Goal: Task Accomplishment & Management: Use online tool/utility

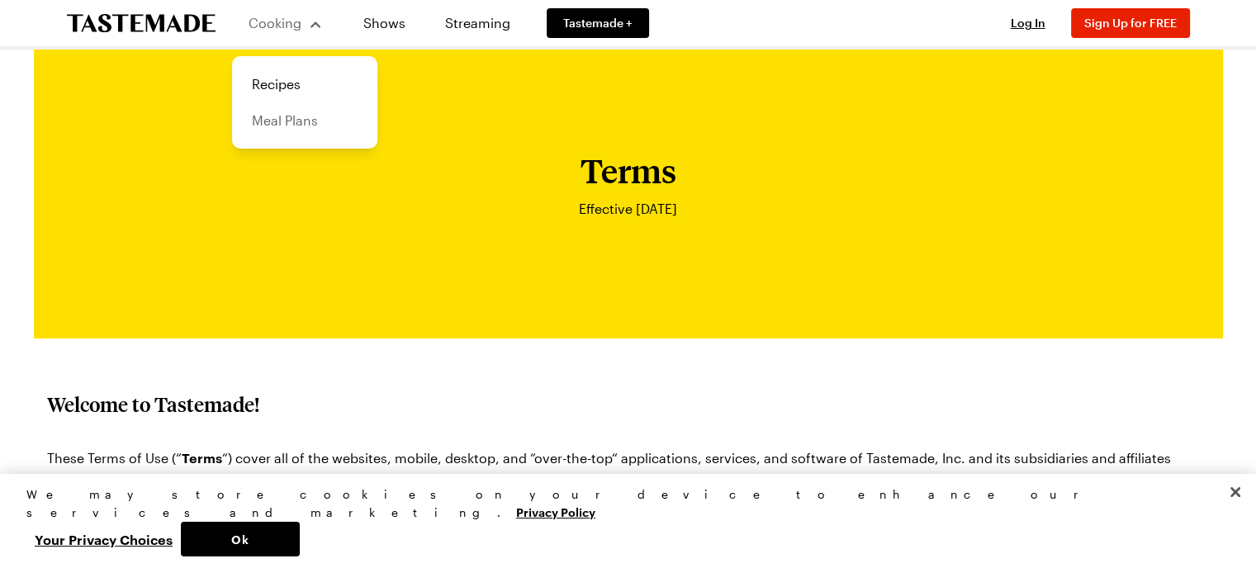
click at [291, 127] on link "Meal Plans" at bounding box center [304, 120] width 125 height 36
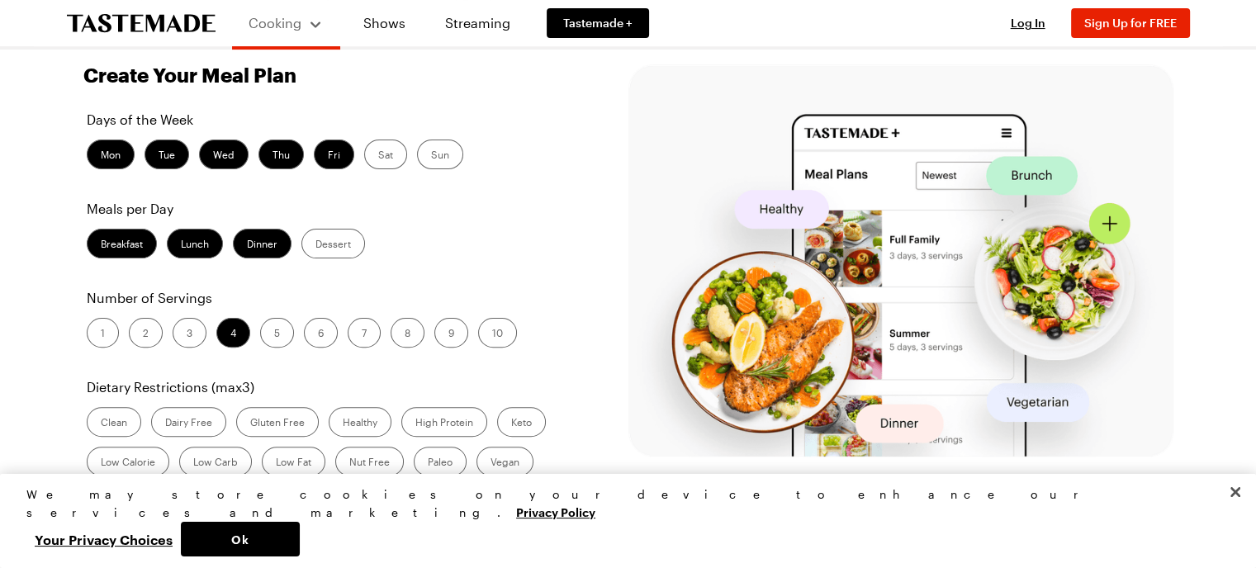
scroll to position [453, 0]
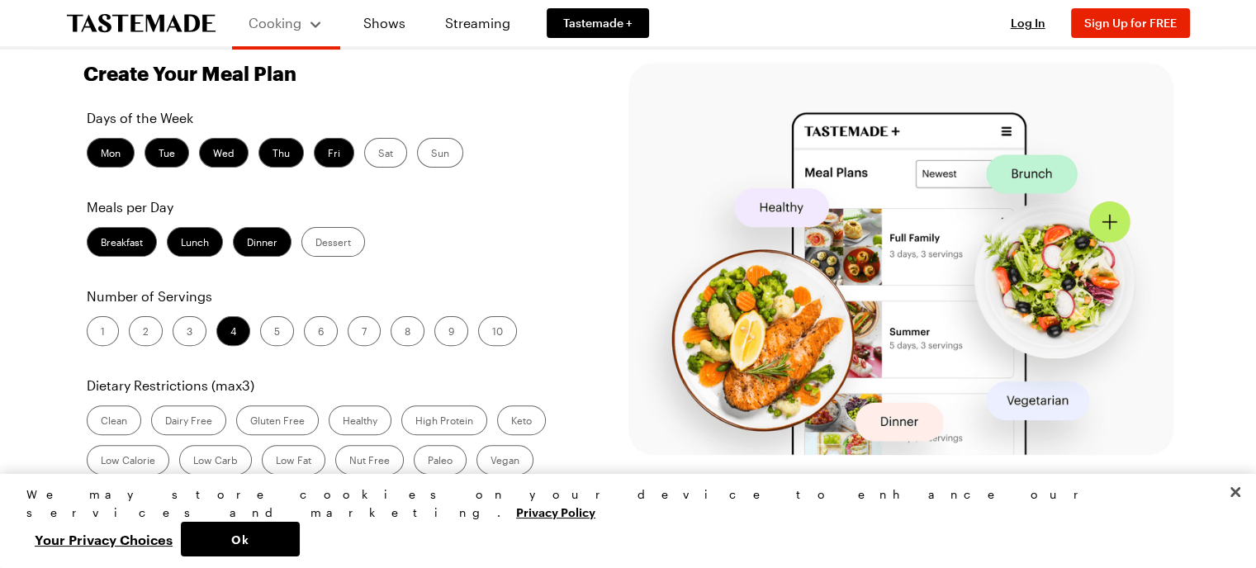
click at [182, 334] on label "3" at bounding box center [190, 331] width 34 height 30
click at [187, 333] on input "3" at bounding box center [187, 333] width 0 height 0
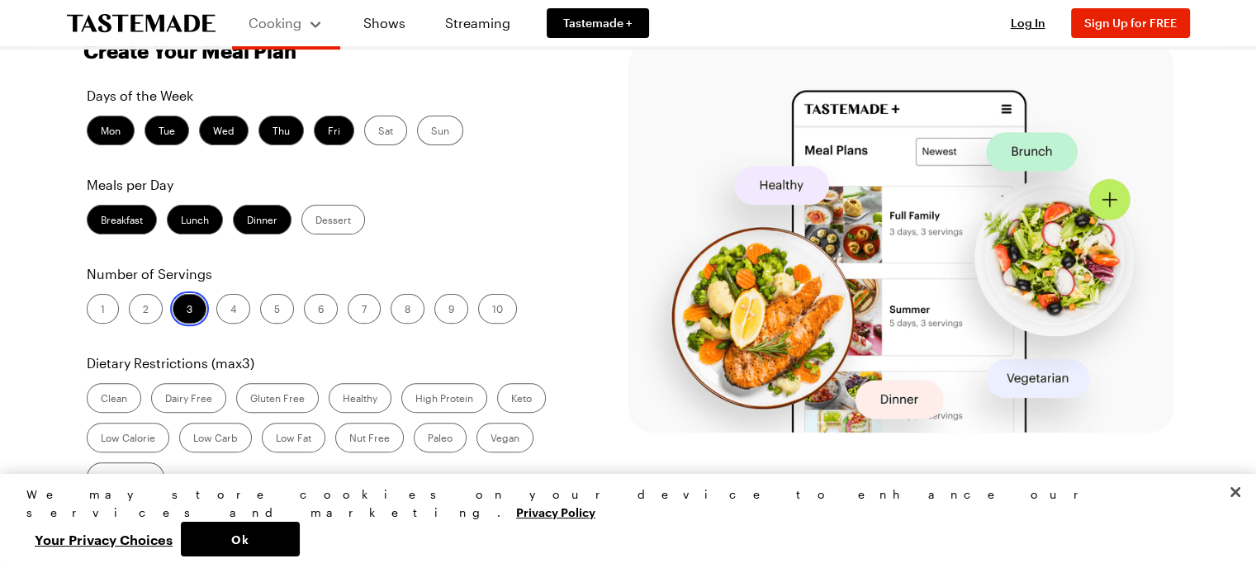
scroll to position [494, 0]
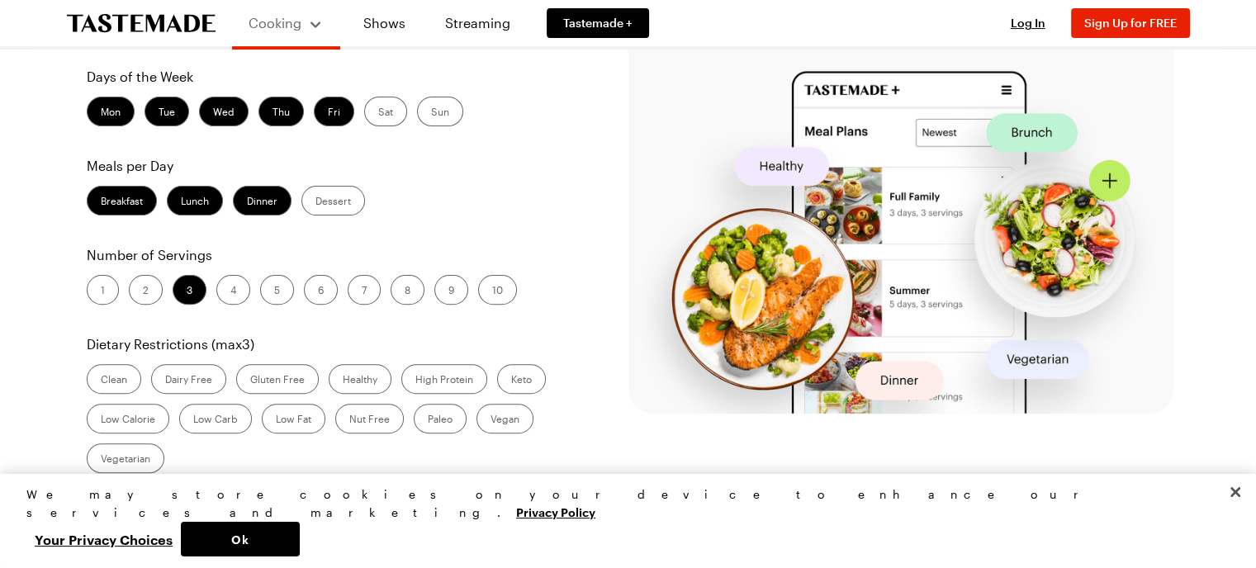
click at [265, 197] on label "Dinner" at bounding box center [262, 201] width 59 height 30
click at [247, 202] on input "Dinner" at bounding box center [247, 202] width 0 height 0
click at [195, 198] on label "Lunch" at bounding box center [195, 201] width 56 height 30
click at [181, 202] on input "Lunch" at bounding box center [181, 202] width 0 height 0
click at [107, 198] on label "Breakfast" at bounding box center [122, 201] width 70 height 30
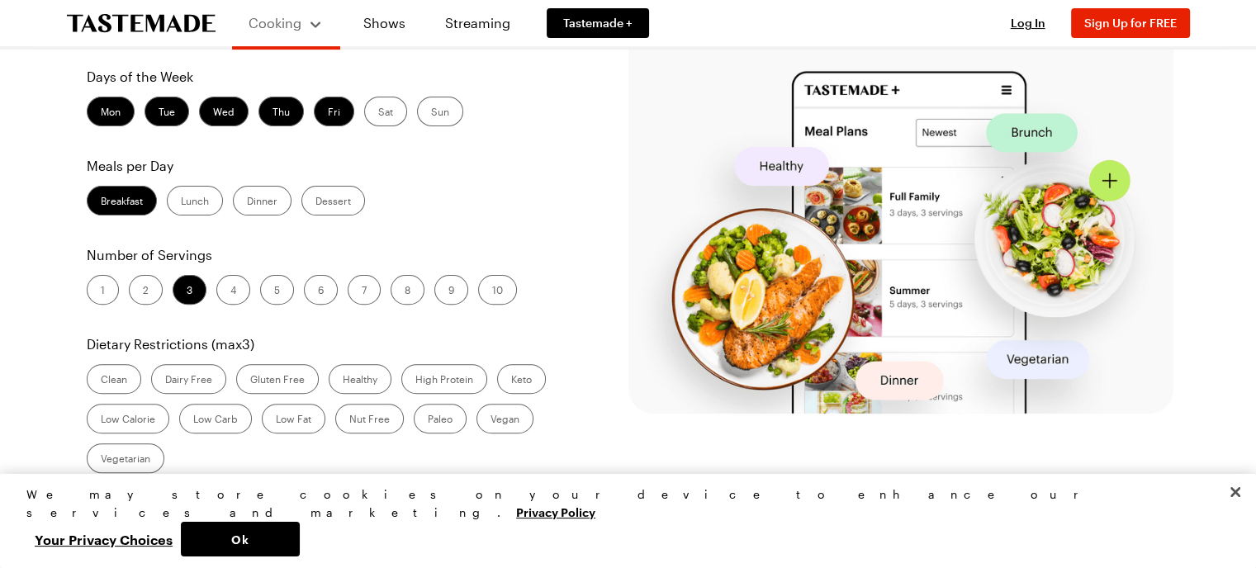
click at [253, 201] on label "Dinner" at bounding box center [262, 201] width 59 height 30
click at [247, 202] on input "Dinner" at bounding box center [247, 202] width 0 height 0
click at [97, 196] on label "Breakfast" at bounding box center [122, 201] width 70 height 30
click at [101, 202] on input "Breakfast" at bounding box center [101, 202] width 0 height 0
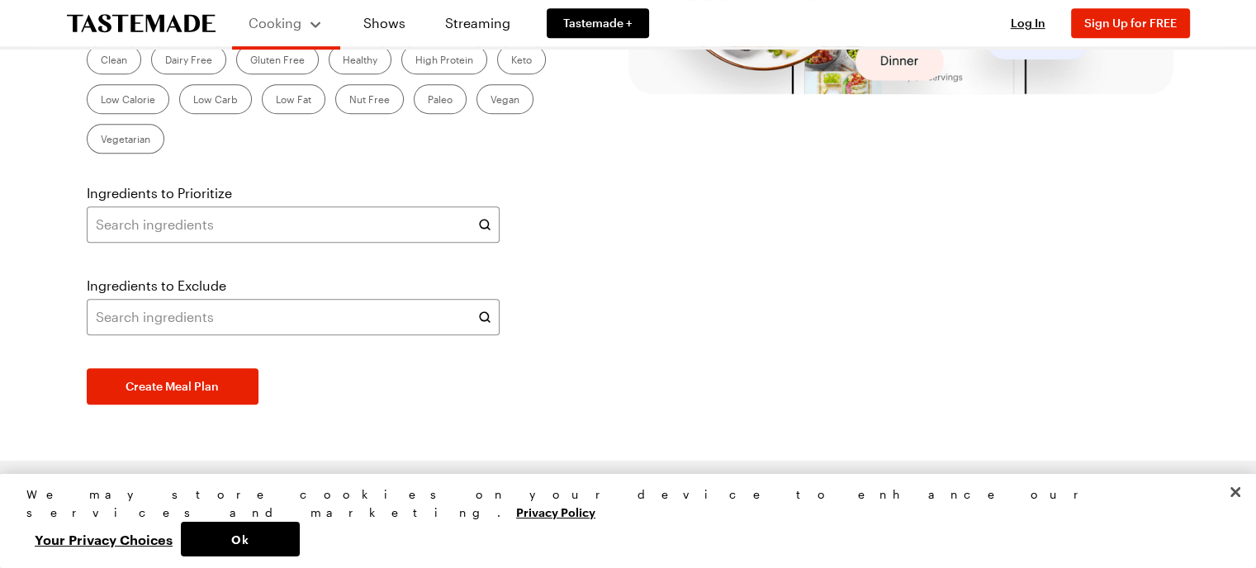
scroll to position [806, 0]
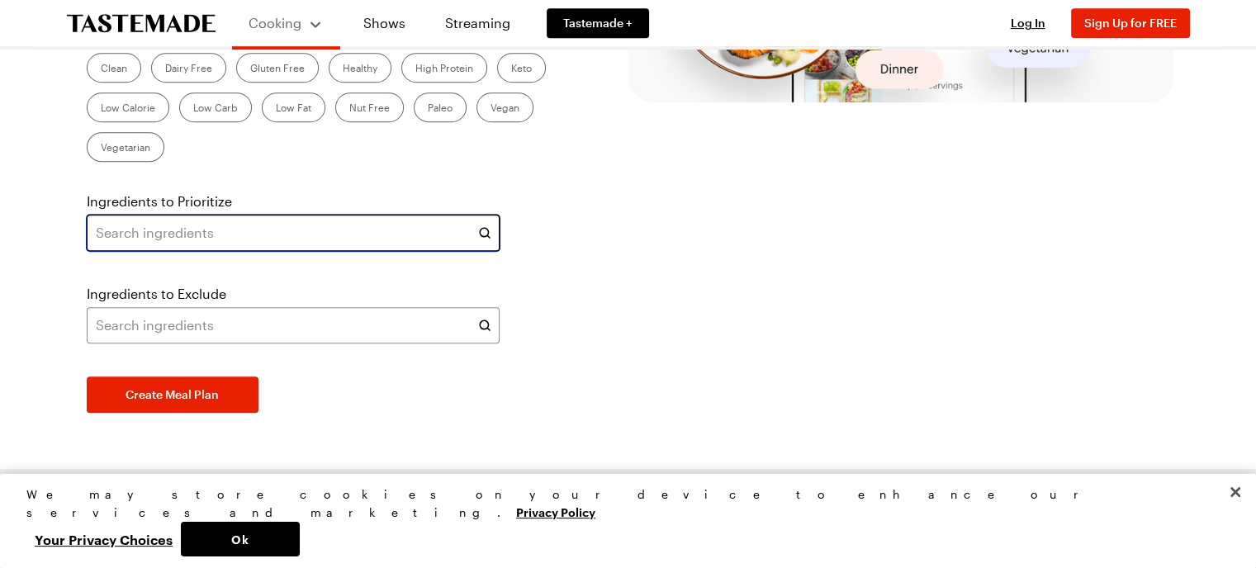
click at [270, 225] on input "text" at bounding box center [293, 233] width 413 height 36
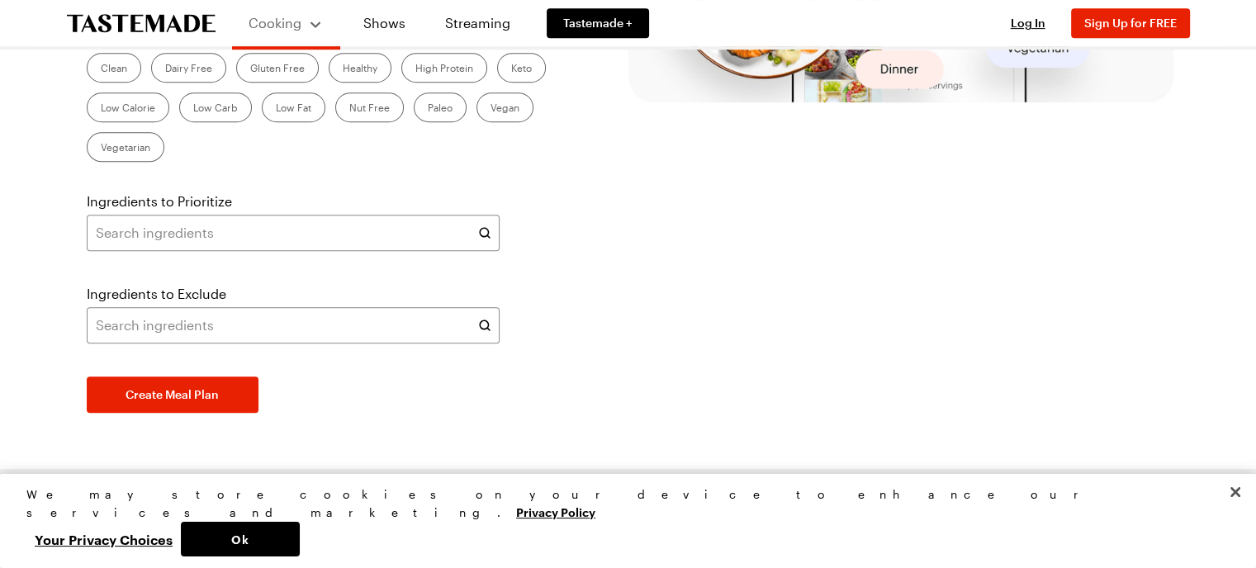
click at [479, 225] on icon at bounding box center [484, 233] width 17 height 17
click at [192, 395] on span "Create Meal Plan" at bounding box center [171, 394] width 93 height 17
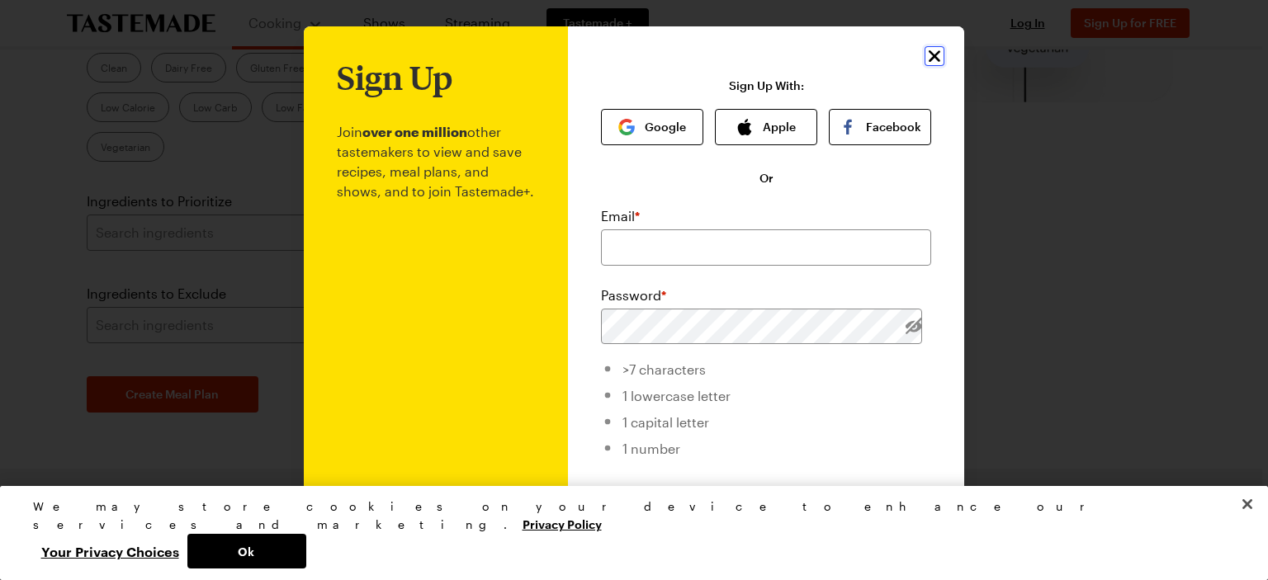
click at [925, 55] on icon "Close" at bounding box center [935, 56] width 20 height 20
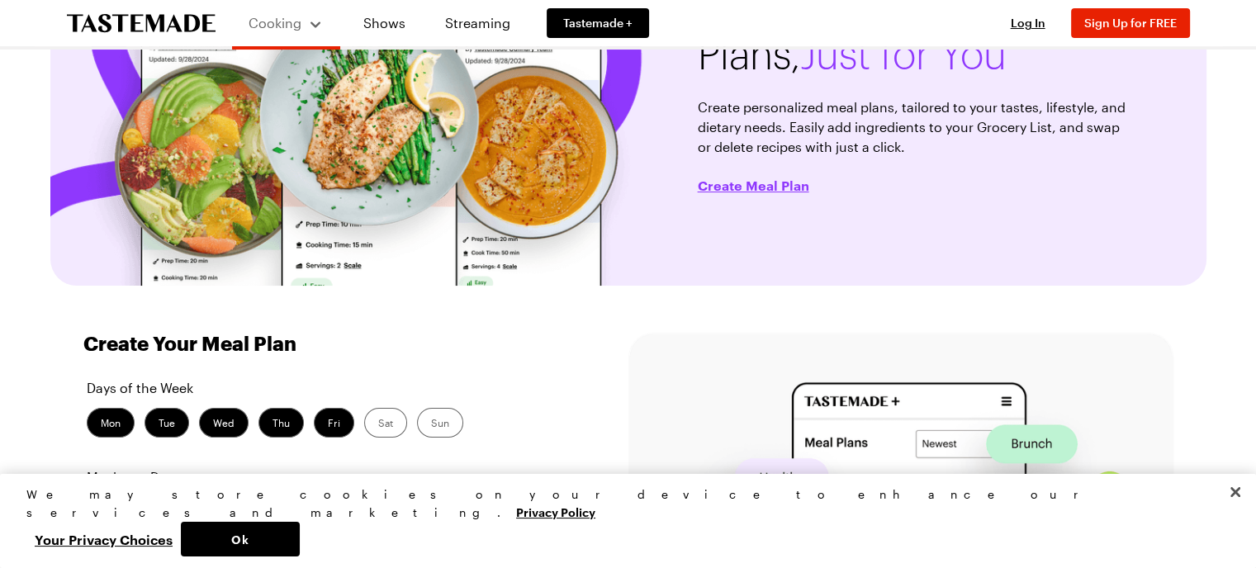
scroll to position [0, 0]
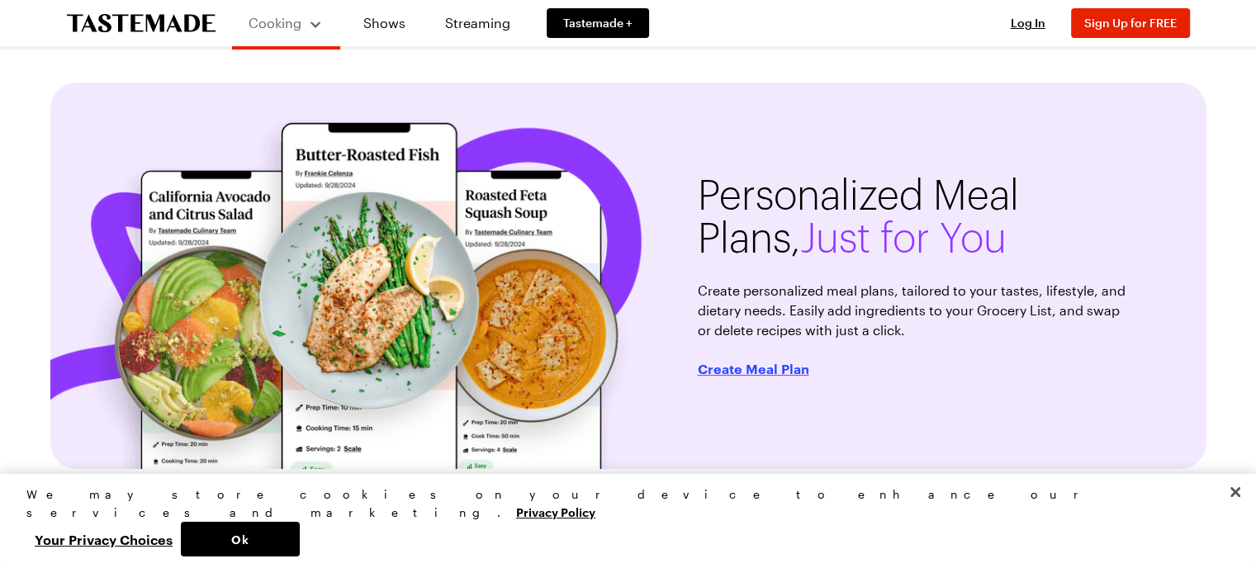
click at [749, 364] on span "Create Meal Plan" at bounding box center [753, 368] width 111 height 17
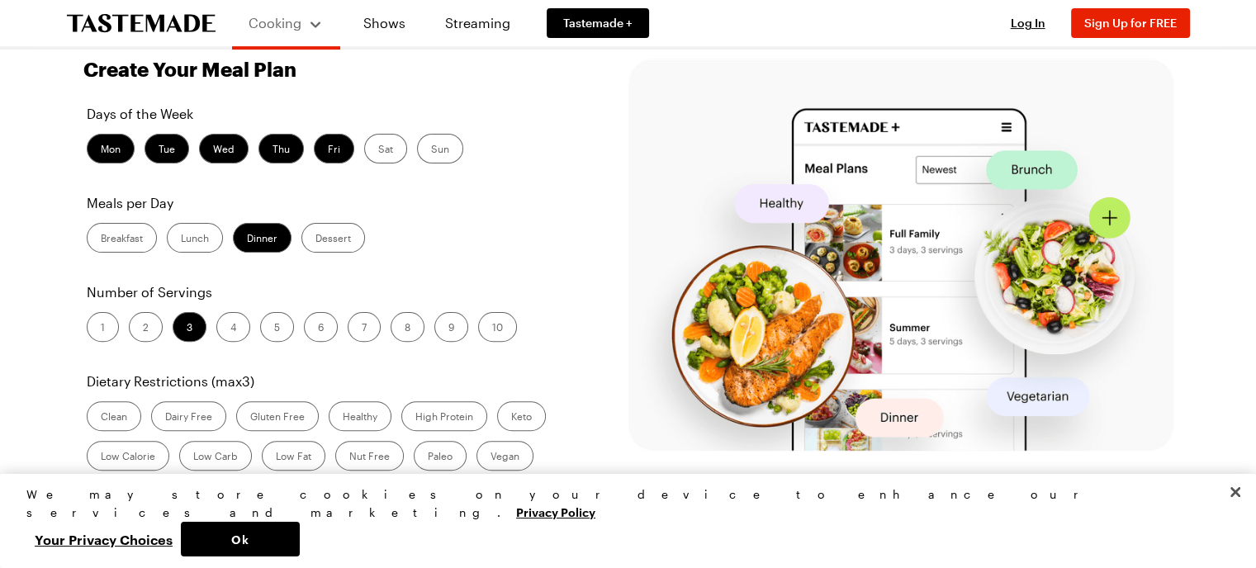
scroll to position [466, 0]
